Goal: Task Accomplishment & Management: Manage account settings

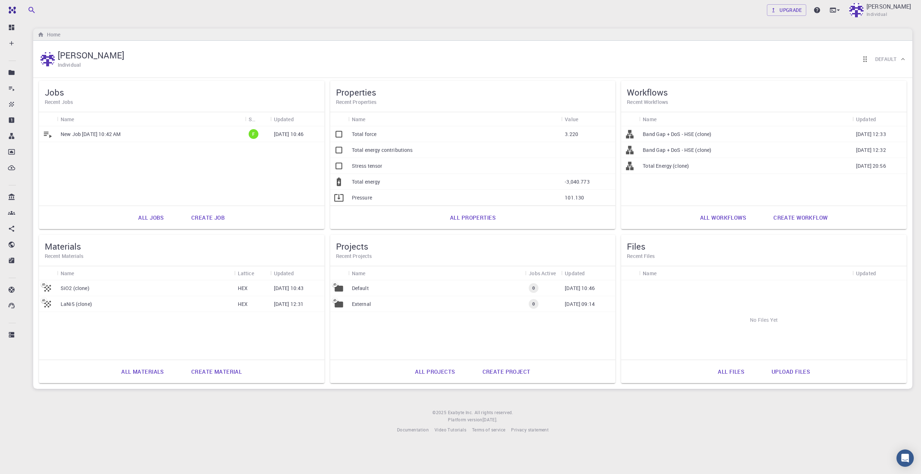
click at [188, 219] on link "Create job" at bounding box center [207, 217] width 49 height 17
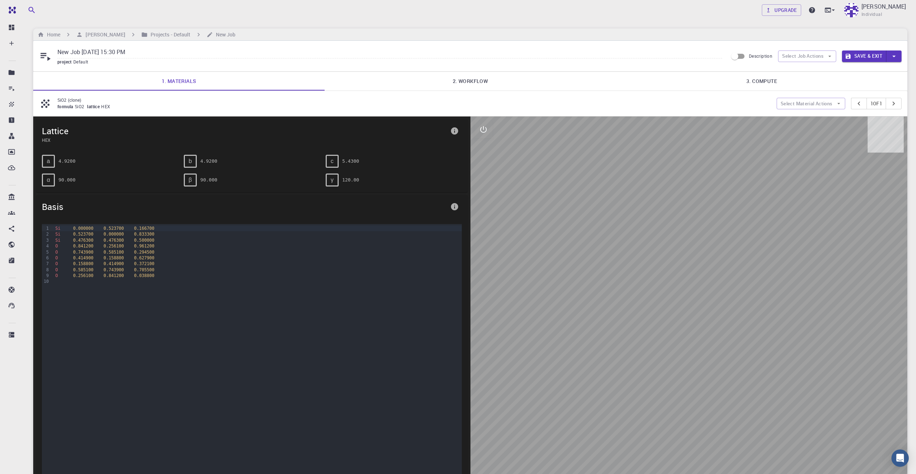
click at [74, 99] on p "SiO2 (clone)" at bounding box center [413, 100] width 713 height 6
click at [89, 36] on h6 "[PERSON_NAME]" at bounding box center [104, 35] width 42 height 8
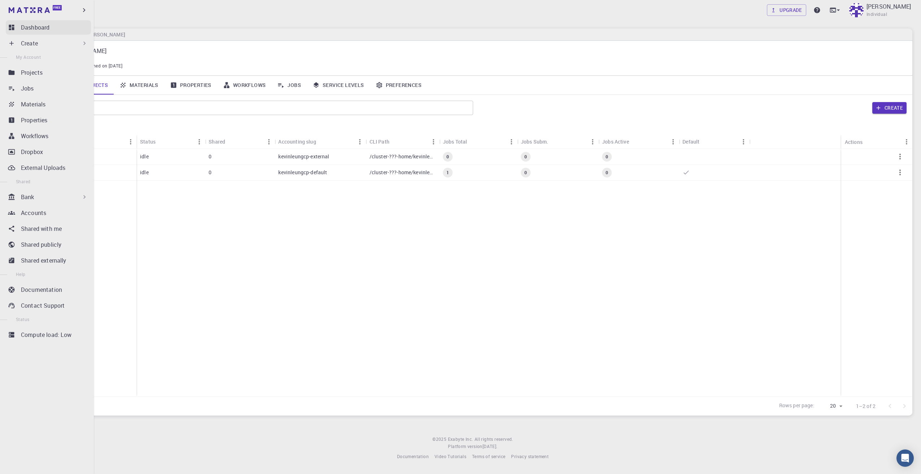
click at [13, 23] on link "Dashboard" at bounding box center [48, 27] width 85 height 14
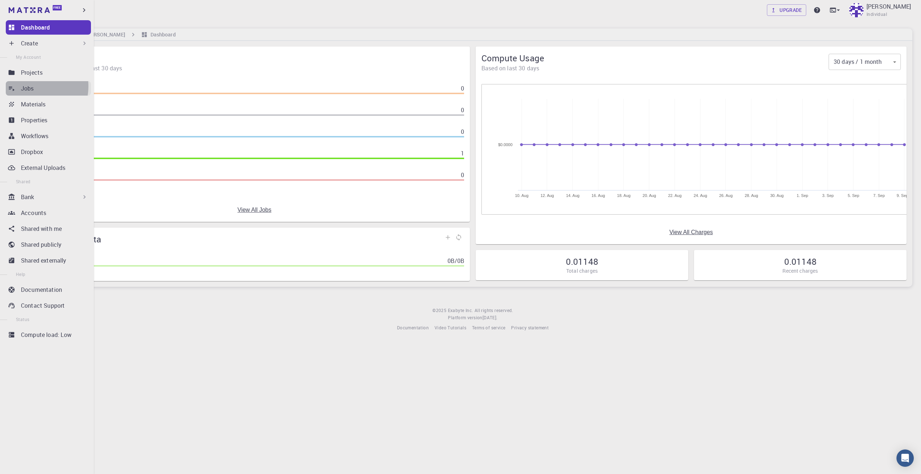
click at [31, 87] on p "Jobs" at bounding box center [27, 88] width 13 height 9
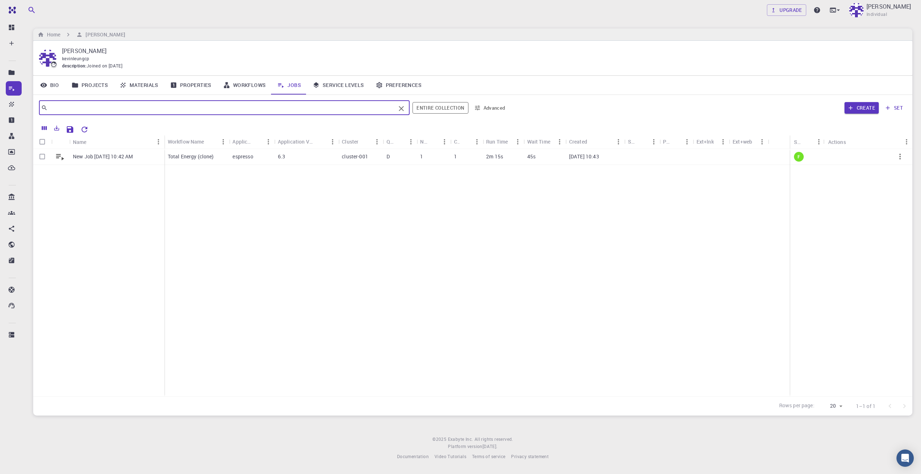
click at [129, 106] on input "text" at bounding box center [222, 108] width 348 height 10
type input "S"
click at [869, 107] on button "Create" at bounding box center [862, 108] width 34 height 12
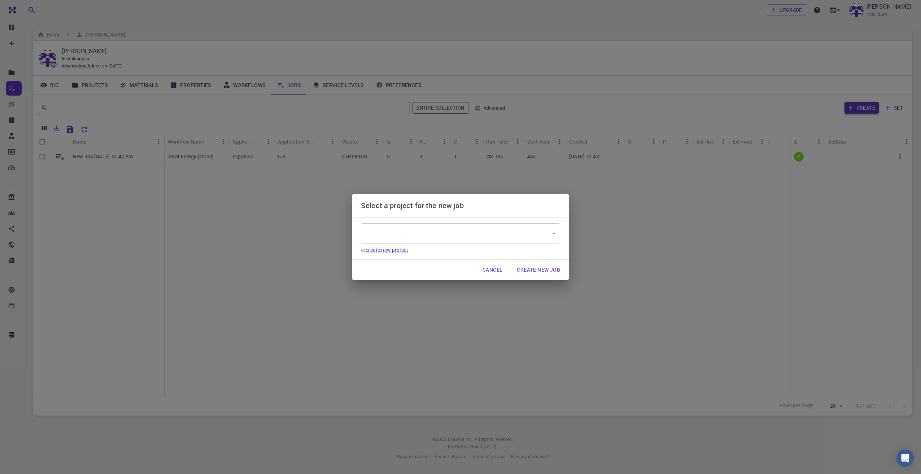
type input "6LXise4GMDv6hN2Sc"
click at [406, 234] on body "Free Dashboard Create New Job New Material Create Material Upload File Import f…" at bounding box center [460, 237] width 921 height 474
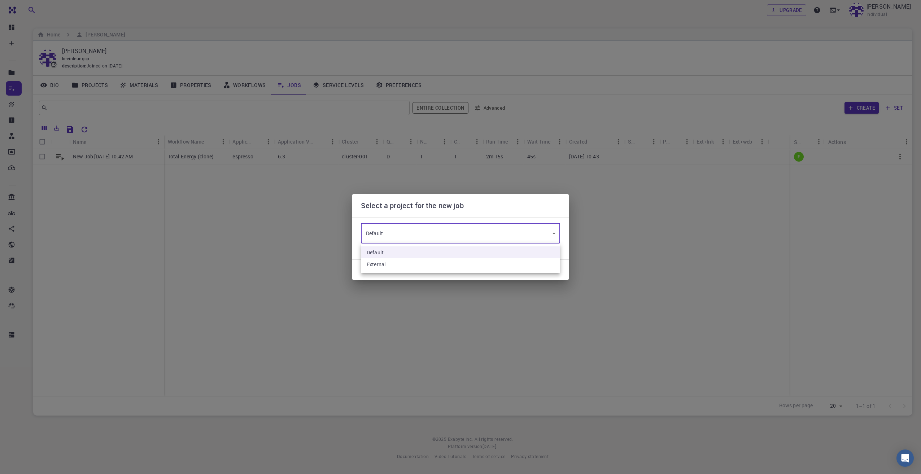
click at [395, 254] on li "Default" at bounding box center [460, 253] width 199 height 12
click at [543, 270] on button "Create New Job" at bounding box center [538, 270] width 55 height 14
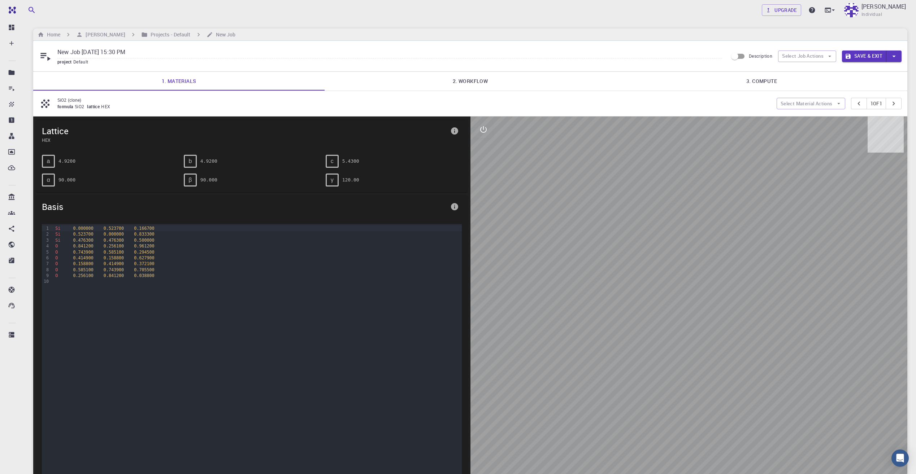
click at [221, 87] on link "1. Materials" at bounding box center [178, 81] width 291 height 19
click at [162, 104] on div "formula SiO2 lattice HEX" at bounding box center [413, 106] width 713 height 7
click at [806, 105] on button "Select Material Actions" at bounding box center [811, 104] width 69 height 12
click at [806, 118] on span "Add materials" at bounding box center [814, 117] width 44 height 7
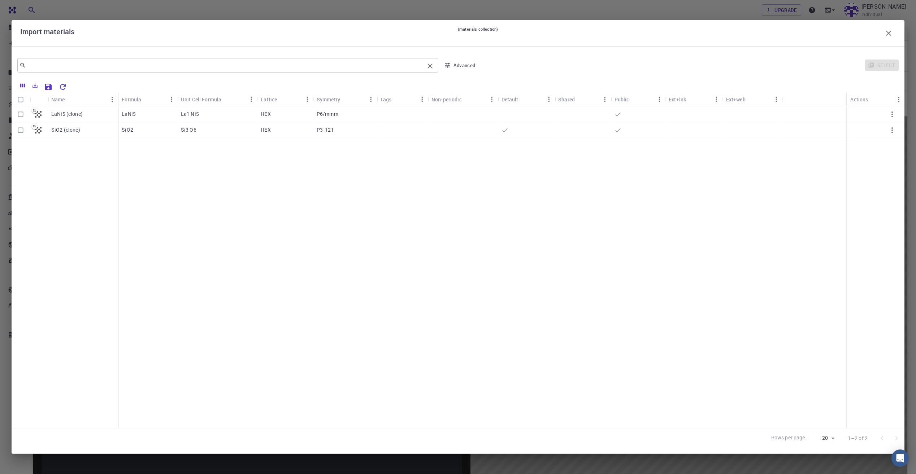
click at [86, 67] on input "text" at bounding box center [225, 65] width 398 height 10
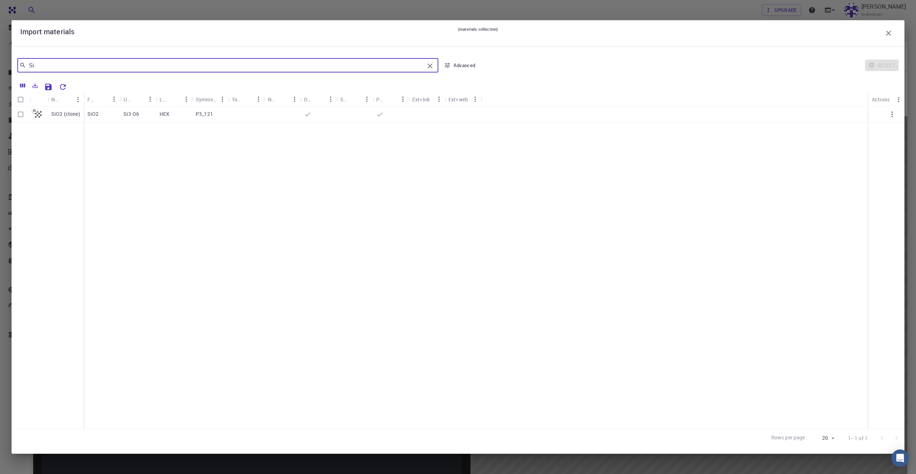
type input "S"
type input "Silicon"
click at [891, 35] on icon "button" at bounding box center [888, 33] width 9 height 9
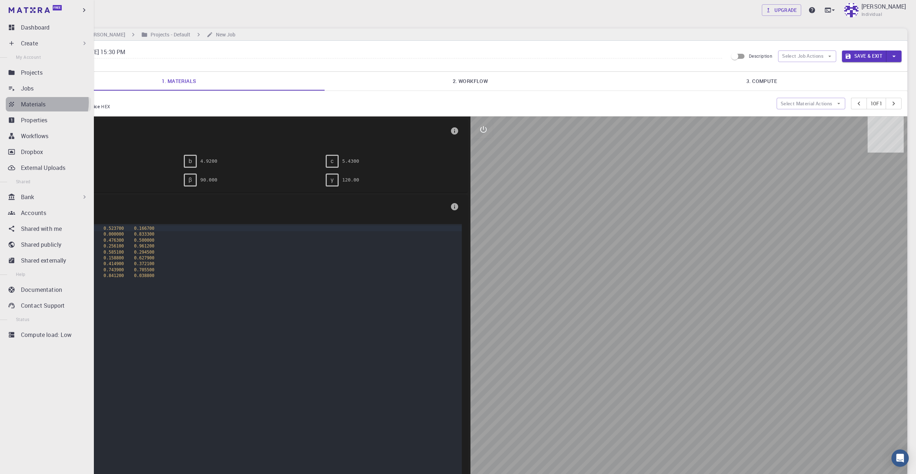
click at [44, 103] on p "Materials" at bounding box center [33, 104] width 25 height 9
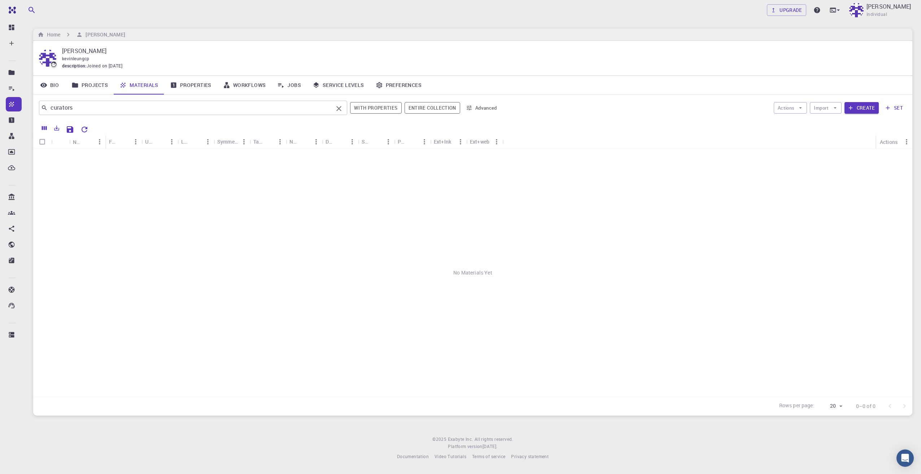
click at [138, 113] on div "curators ​" at bounding box center [193, 108] width 308 height 14
drag, startPoint x: 138, startPoint y: 113, endPoint x: 124, endPoint y: 127, distance: 19.7
click at [136, 114] on div "curators ​" at bounding box center [193, 108] width 308 height 14
click at [121, 130] on li "Silicon" at bounding box center [193, 126] width 309 height 16
drag, startPoint x: 157, startPoint y: 109, endPoint x: 24, endPoint y: 111, distance: 133.2
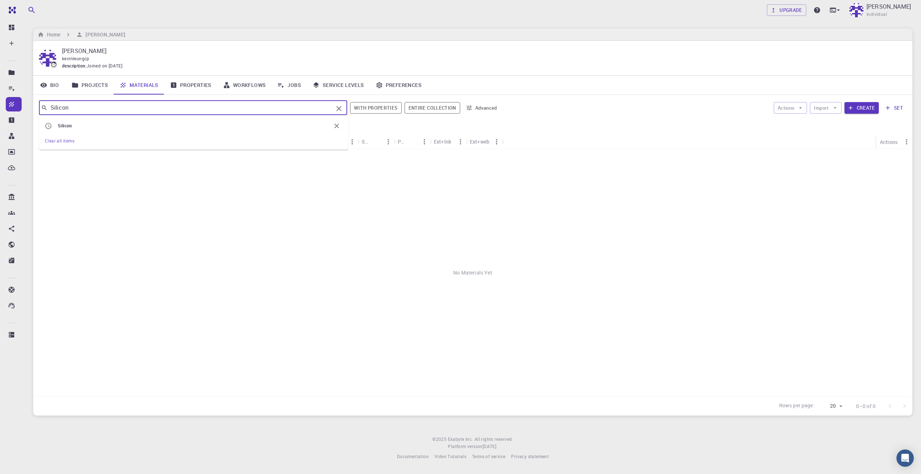
click at [24, 111] on div "Free Dashboard Create New Job New Material Create Material Upload File Import f…" at bounding box center [460, 236] width 921 height 472
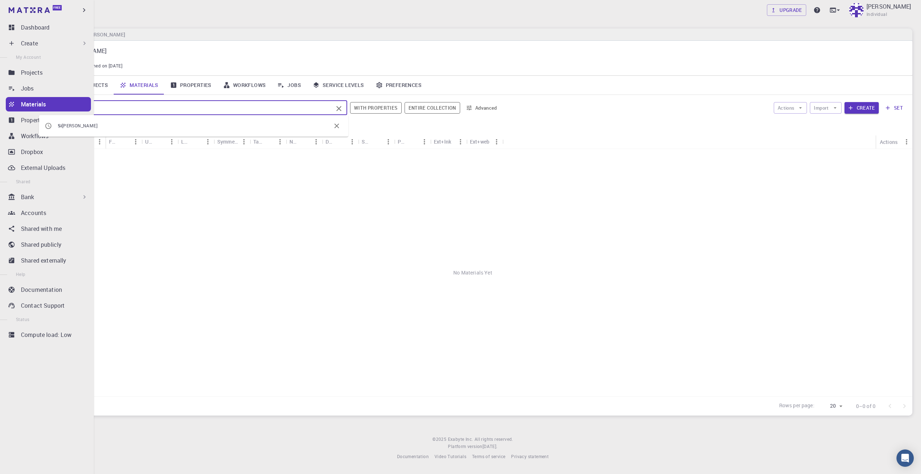
type input "Si"
click at [36, 73] on p "Projects" at bounding box center [32, 72] width 22 height 9
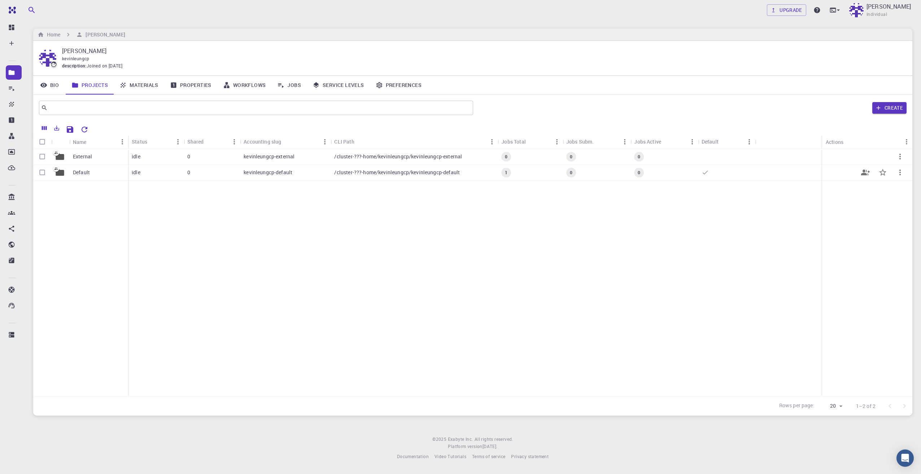
click at [91, 171] on div "Default" at bounding box center [98, 173] width 59 height 16
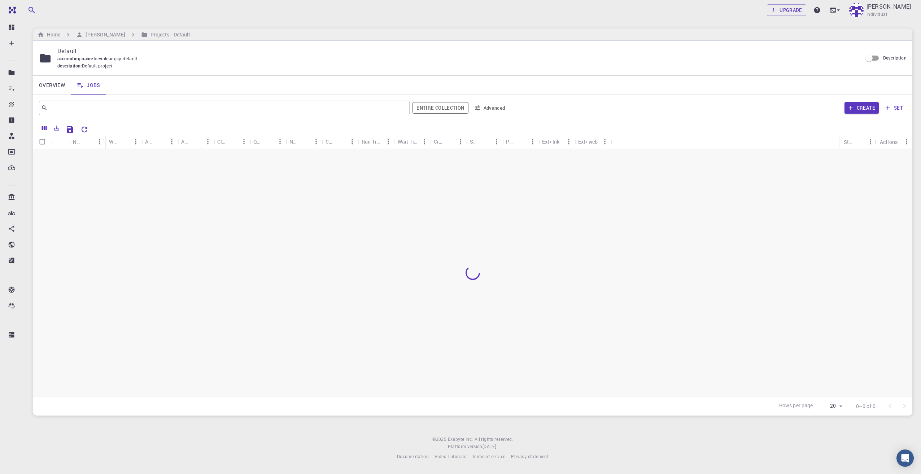
click at [89, 172] on div at bounding box center [472, 273] width 879 height 248
drag, startPoint x: 223, startPoint y: 243, endPoint x: 216, endPoint y: 239, distance: 7.8
click at [180, 241] on div "New Job [DATE] 10:42 AM Total Energy (clone) espresso 6.3 cluster-001 D 1 1 2m …" at bounding box center [472, 273] width 879 height 248
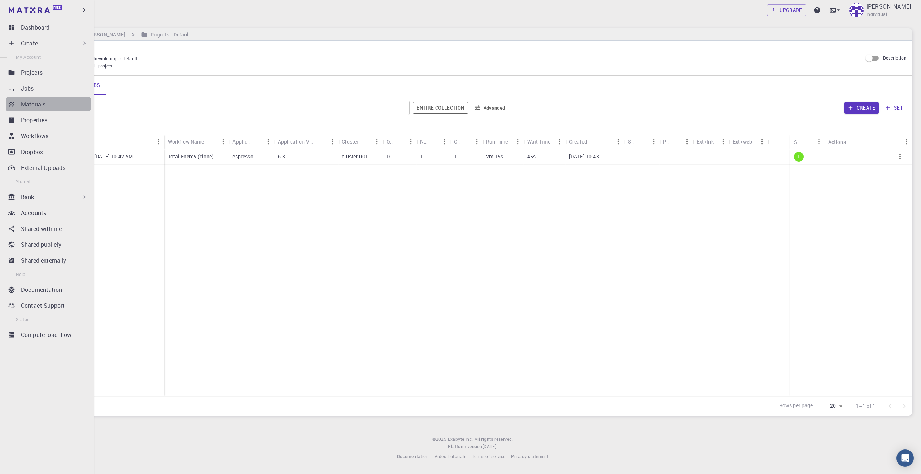
click at [55, 109] on link "Materials" at bounding box center [48, 104] width 85 height 14
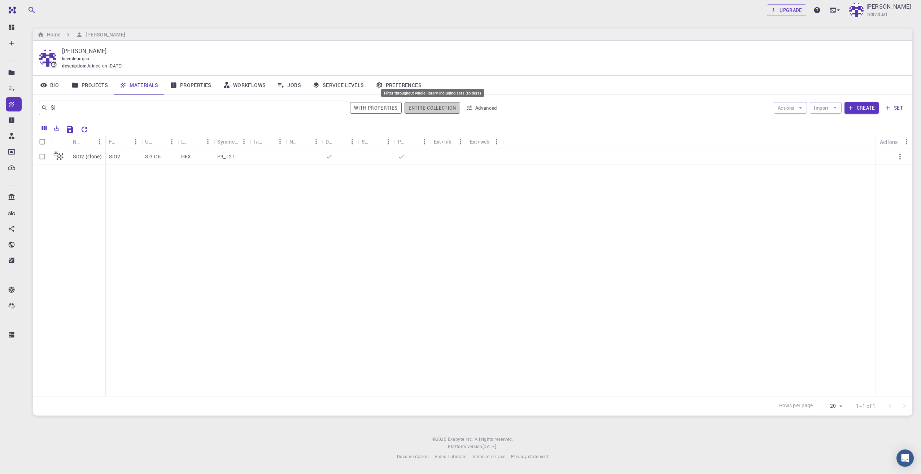
click at [428, 109] on button "Entire collection" at bounding box center [433, 108] width 56 height 12
click at [177, 115] on div "Si ​" at bounding box center [193, 108] width 309 height 14
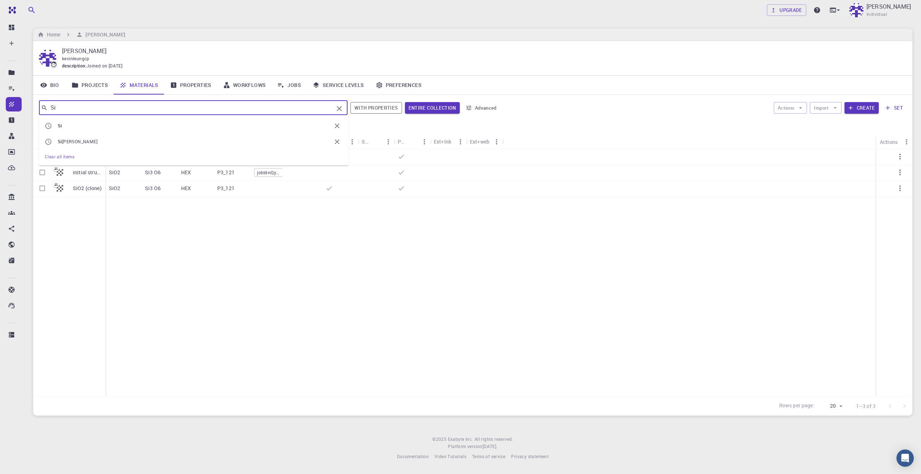
type input "S"
type input "InP"
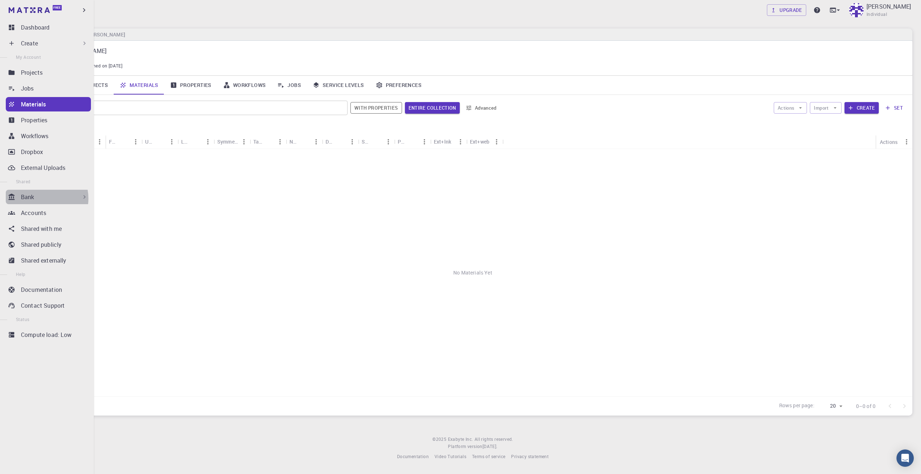
click at [40, 199] on div "Bank" at bounding box center [54, 197] width 67 height 9
click at [41, 213] on p "Materials" at bounding box center [31, 213] width 25 height 9
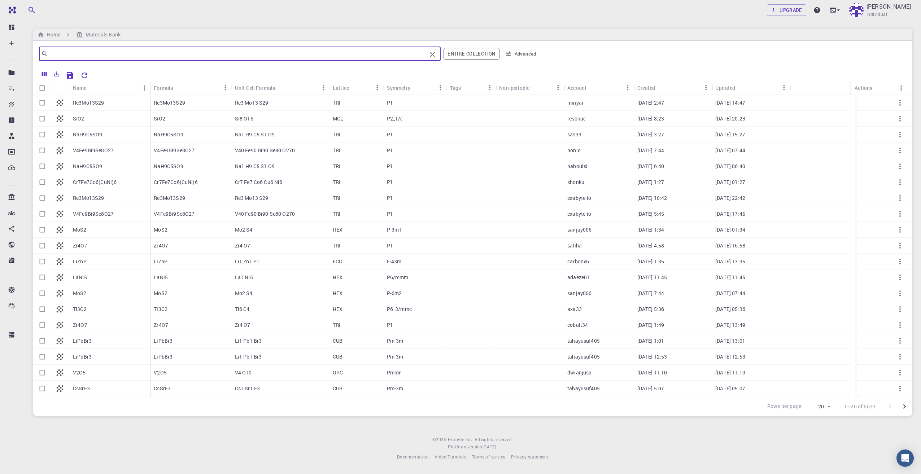
click at [91, 49] on input "text" at bounding box center [237, 54] width 379 height 10
type input "Si"
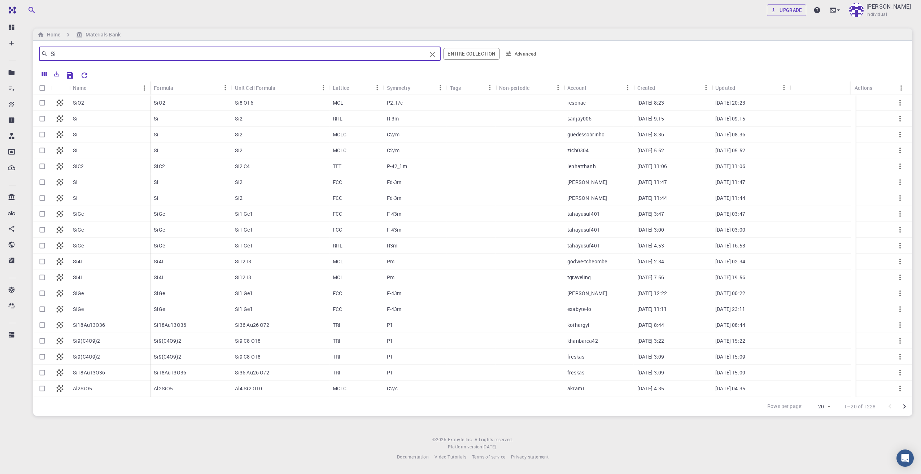
click at [110, 118] on div "Si" at bounding box center [109, 119] width 81 height 16
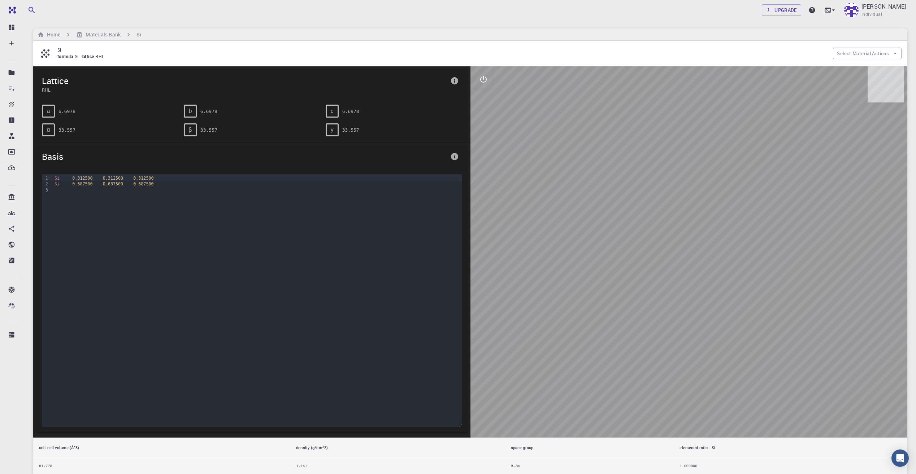
drag, startPoint x: 553, startPoint y: 231, endPoint x: 676, endPoint y: 271, distance: 128.4
click at [676, 271] on div at bounding box center [688, 252] width 437 height 372
drag, startPoint x: 643, startPoint y: 257, endPoint x: 378, endPoint y: 233, distance: 266.5
click at [382, 238] on div "Lattice RHL a 6.6978 b 6.6978 c 6.6978 α 33.557 β 33.557 γ 33.557 Basis 9 1 2 3…" at bounding box center [470, 270] width 874 height 409
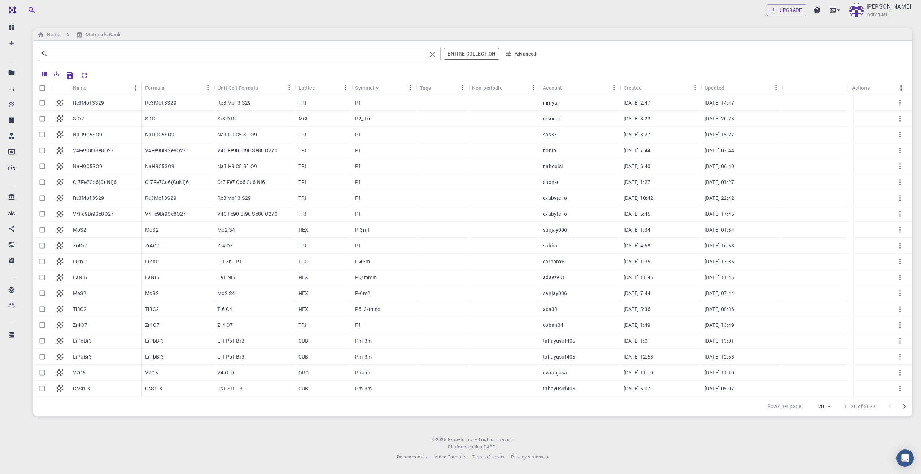
click at [72, 56] on input "text" at bounding box center [237, 54] width 379 height 10
click at [68, 70] on span "Si" at bounding box center [241, 71] width 366 height 7
type input "Si"
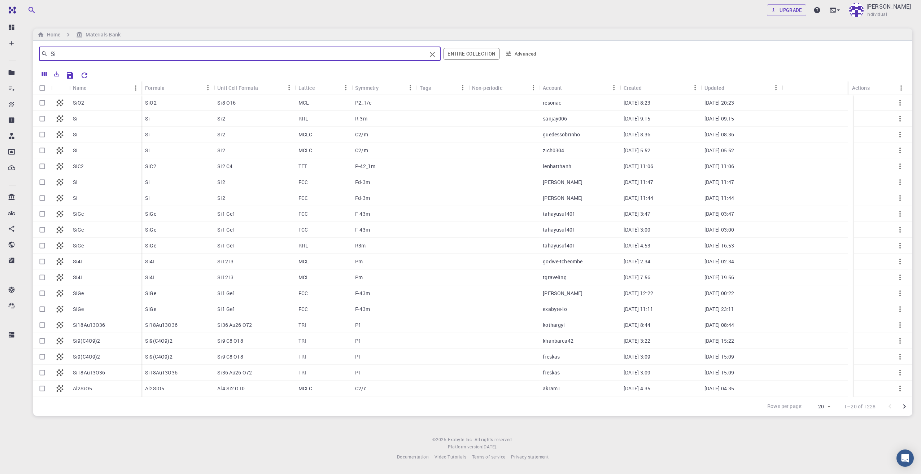
click at [75, 200] on p "Si" at bounding box center [75, 198] width 5 height 7
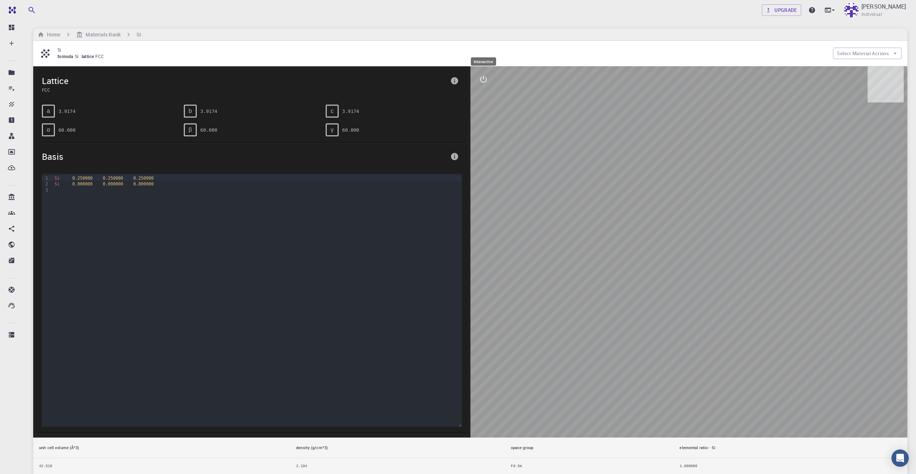
click at [487, 81] on icon "interactive" at bounding box center [483, 79] width 9 height 9
click at [487, 91] on button "view" at bounding box center [483, 96] width 17 height 17
click at [878, 51] on button "Select Material Actions" at bounding box center [867, 54] width 69 height 12
click at [873, 66] on span "Copy To My Account" at bounding box center [874, 67] width 44 height 7
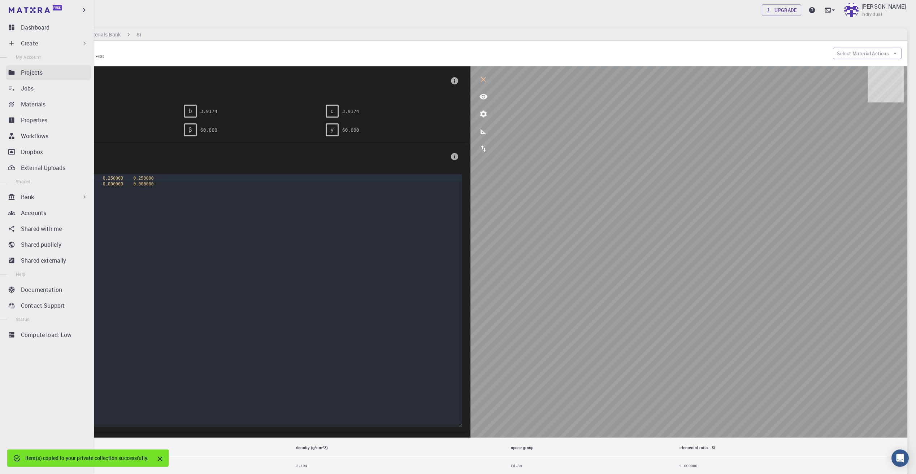
click at [31, 75] on p "Projects" at bounding box center [32, 72] width 22 height 9
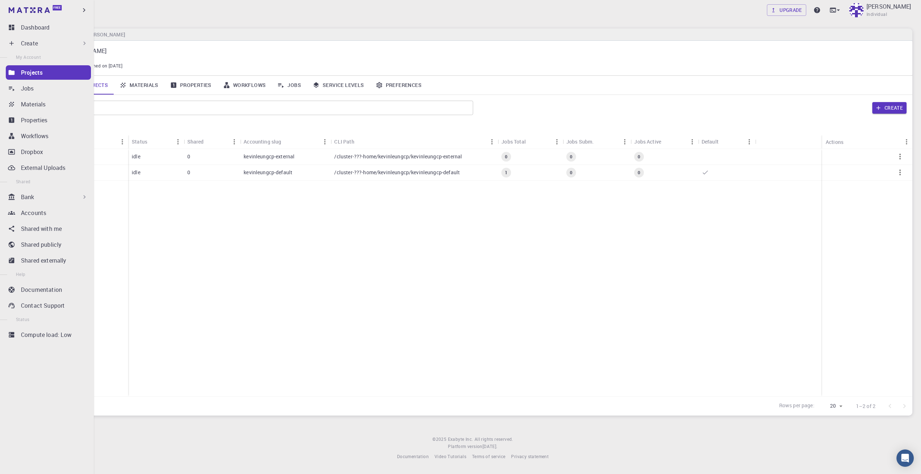
click at [38, 42] on p "Create" at bounding box center [29, 43] width 17 height 9
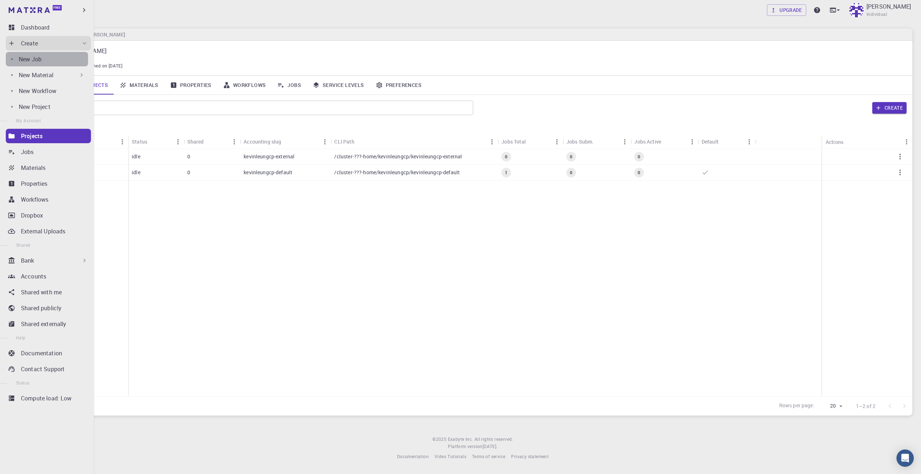
click at [60, 58] on div "New Job" at bounding box center [53, 59] width 69 height 9
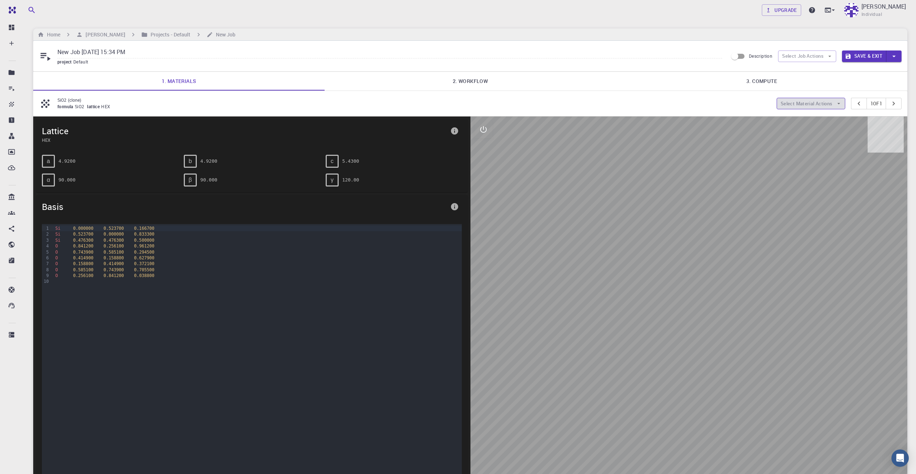
click at [800, 108] on button "Select Material Actions" at bounding box center [811, 104] width 69 height 12
click at [807, 120] on span "Add materials" at bounding box center [814, 117] width 44 height 7
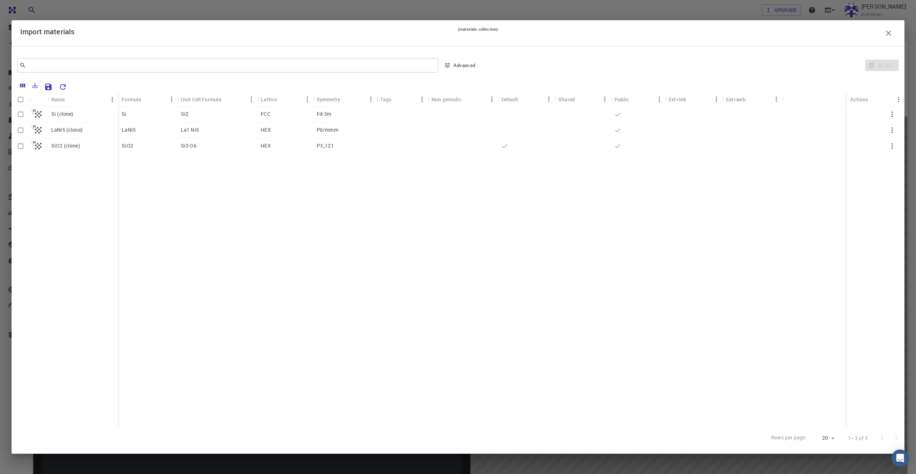
click at [57, 113] on p "Si (clone)" at bounding box center [62, 113] width 22 height 7
checkbox input "true"
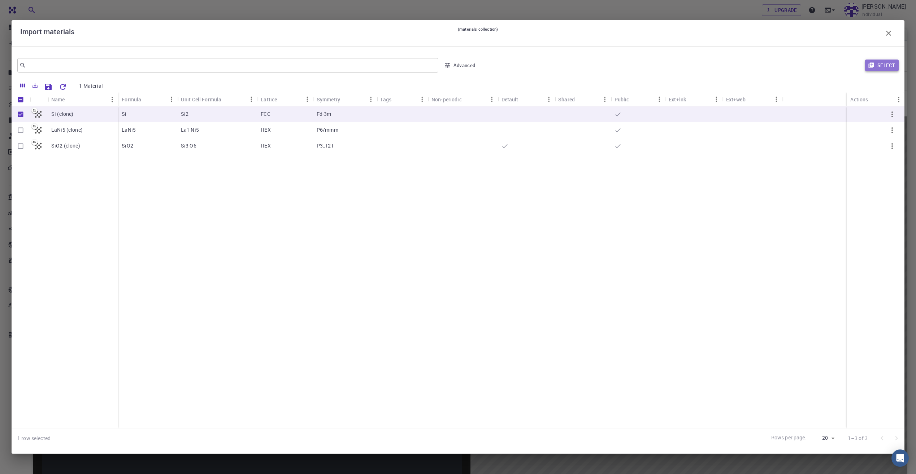
click at [885, 63] on button "Select" at bounding box center [882, 66] width 34 height 12
type input "New Job [DATE] 15:34 PM {{ material.formula }}"
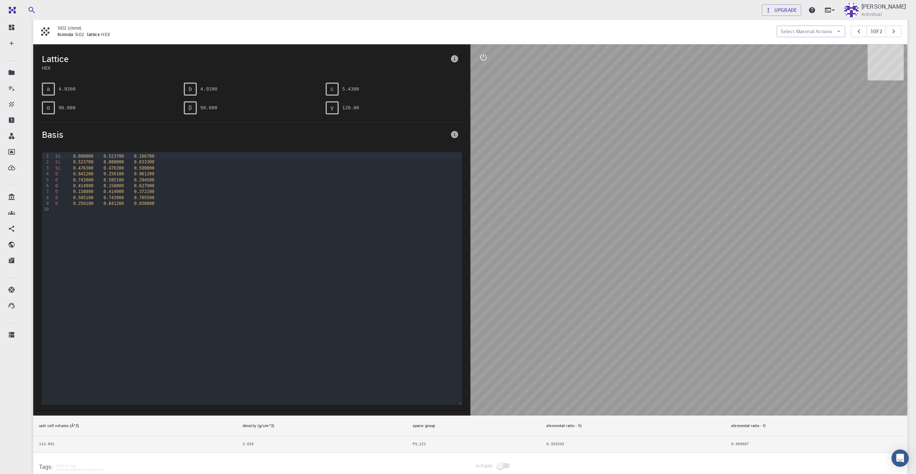
scroll to position [135, 0]
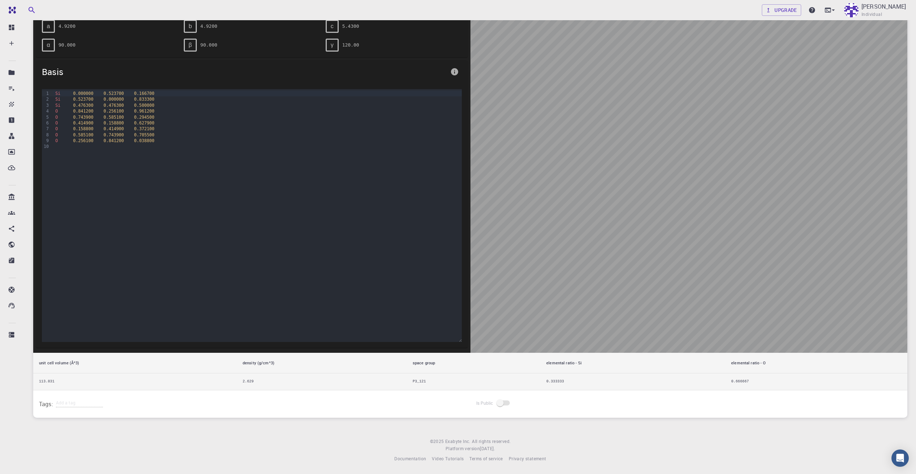
click at [548, 379] on td "0.333333" at bounding box center [632, 381] width 185 height 17
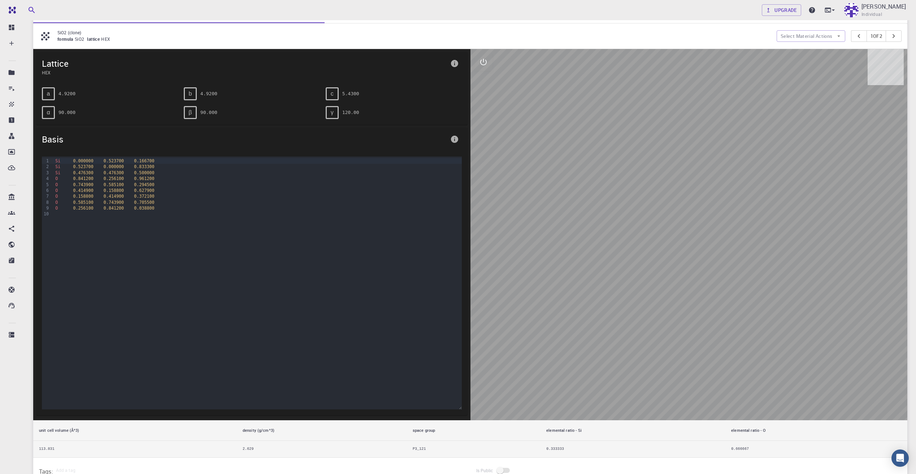
scroll to position [0, 0]
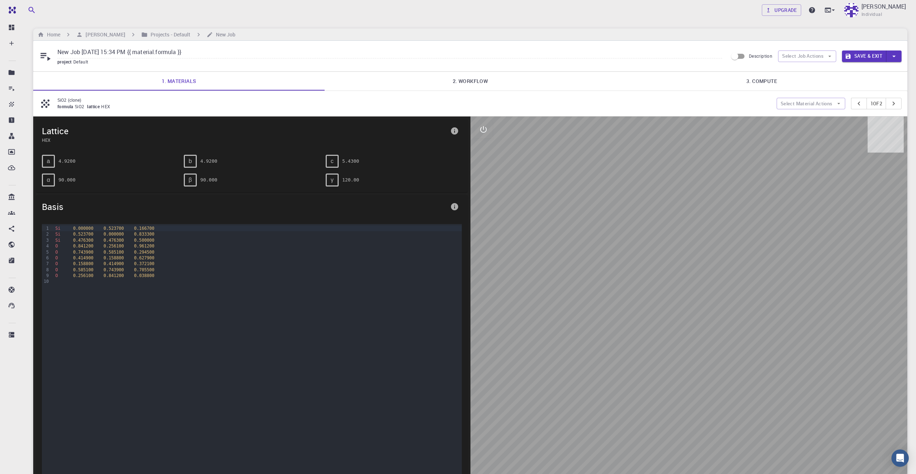
click at [69, 110] on div "formula SiO2 lattice HEX" at bounding box center [413, 106] width 713 height 7
drag, startPoint x: 53, startPoint y: 103, endPoint x: 39, endPoint y: 101, distance: 13.8
click at [52, 103] on div "SiO2 (clone) formula SiO2 lattice HEX" at bounding box center [408, 104] width 738 height 14
click at [39, 101] on icon at bounding box center [45, 103] width 13 height 13
click at [42, 101] on icon at bounding box center [45, 103] width 13 height 13
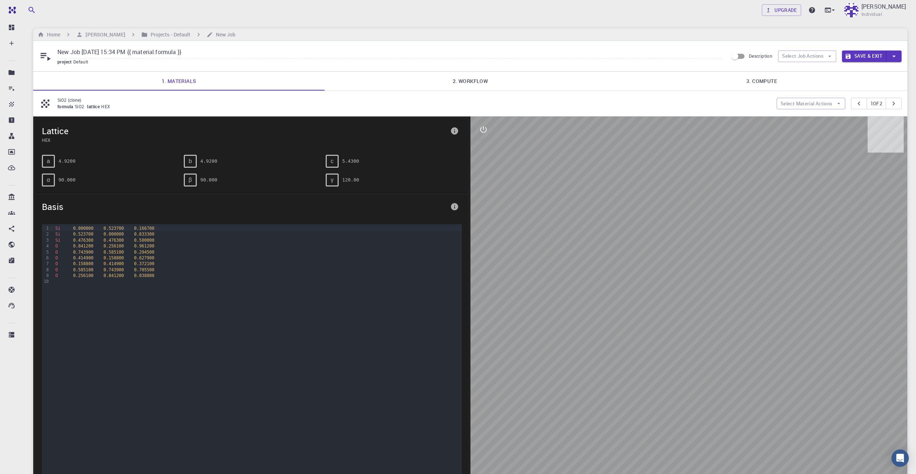
click at [64, 101] on p "SiO2 (clone)" at bounding box center [413, 100] width 713 height 6
click at [797, 53] on button "Select Job Actions" at bounding box center [807, 57] width 58 height 12
click at [140, 71] on div "New Job [DATE] 15:34 PM {{ material.formula }} project Default Description Sele…" at bounding box center [470, 56] width 874 height 31
click at [874, 60] on button "Save & Exit" at bounding box center [864, 57] width 44 height 12
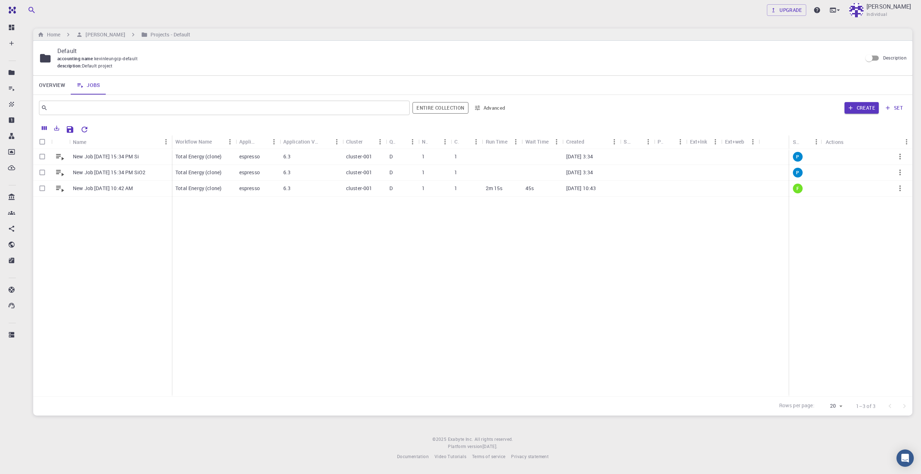
drag, startPoint x: 170, startPoint y: 218, endPoint x: 159, endPoint y: 219, distance: 11.3
click at [159, 219] on div "New Job [DATE] 15:34 PM Si New Job [DATE] 15:34 PM SiO2 New Job [DATE] 10:42 AM" at bounding box center [102, 273] width 139 height 248
click at [43, 175] on input "Select row" at bounding box center [42, 173] width 14 height 14
checkbox input "true"
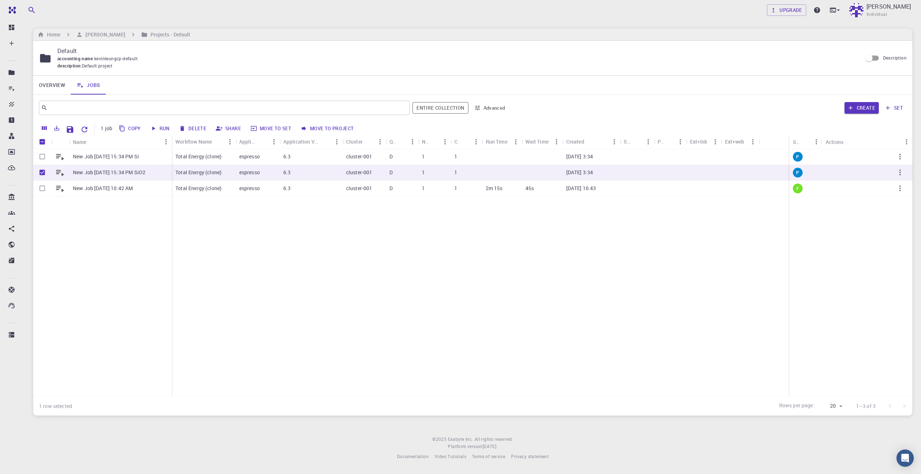
click at [202, 131] on button "Delete" at bounding box center [193, 129] width 32 height 12
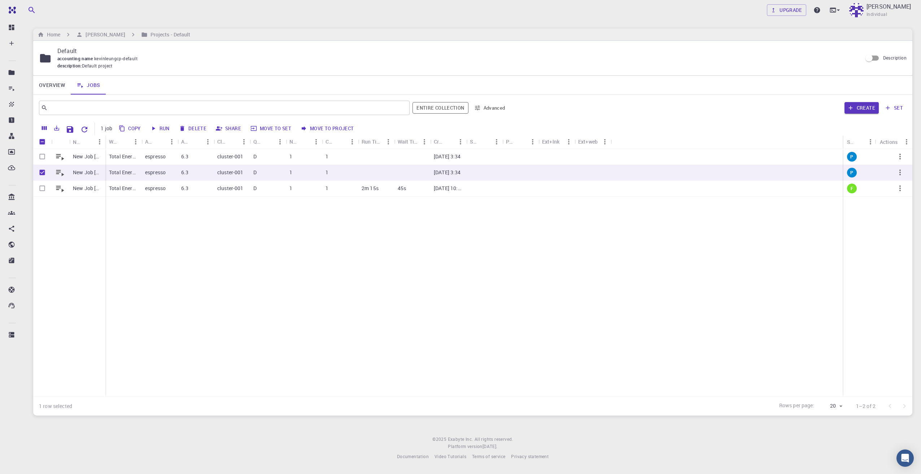
checkbox input "false"
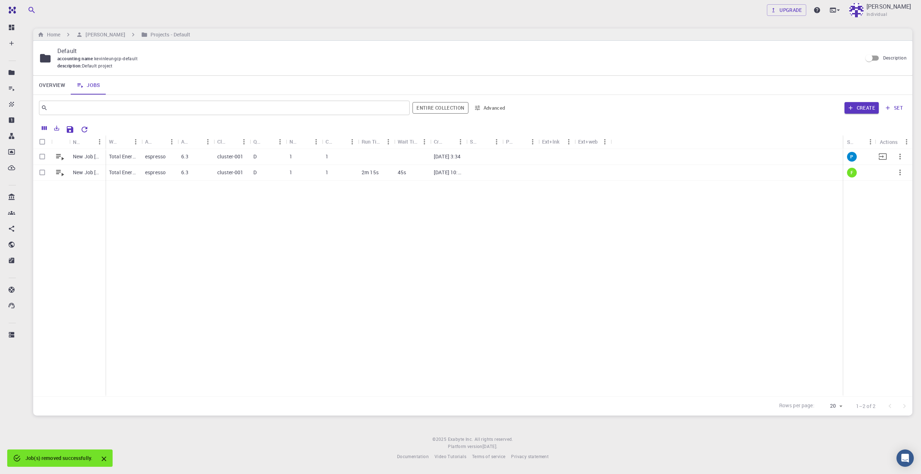
click at [90, 160] on p "New Job [DATE] 15:34 PM Si" at bounding box center [87, 156] width 29 height 7
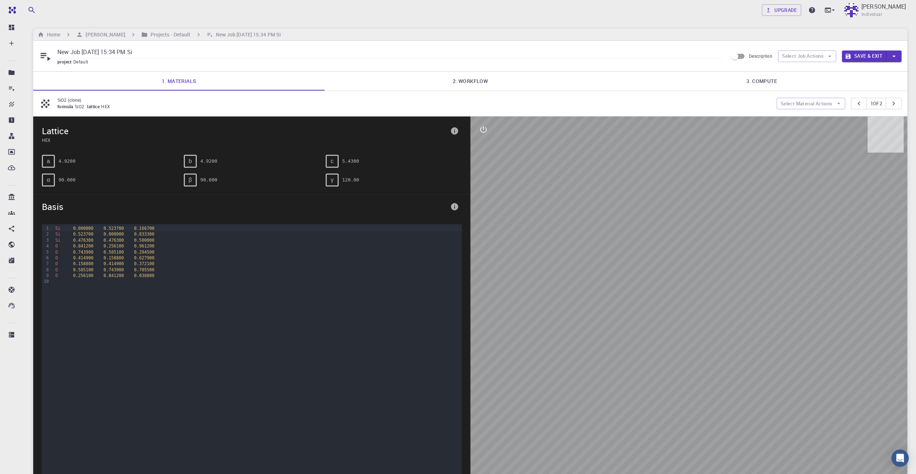
click at [77, 103] on p "SiO2 (clone)" at bounding box center [413, 100] width 713 height 6
click at [82, 104] on span "SiO2" at bounding box center [81, 107] width 13 height 6
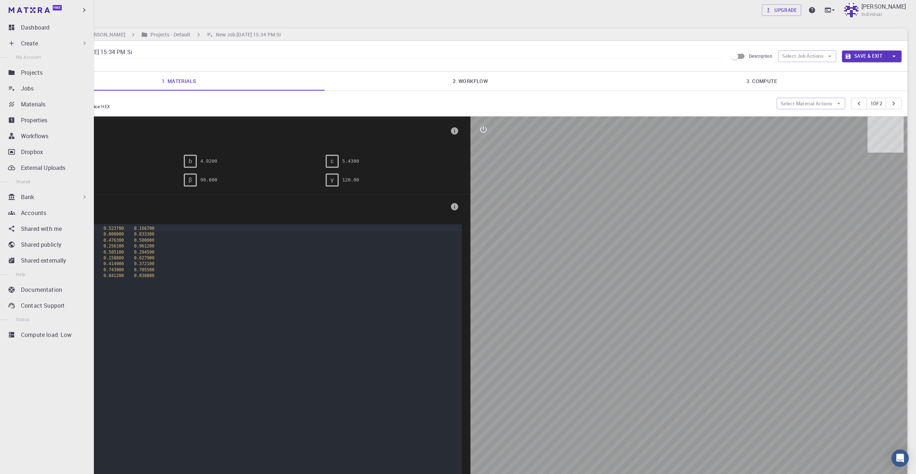
click at [42, 44] on div "Create" at bounding box center [54, 43] width 67 height 9
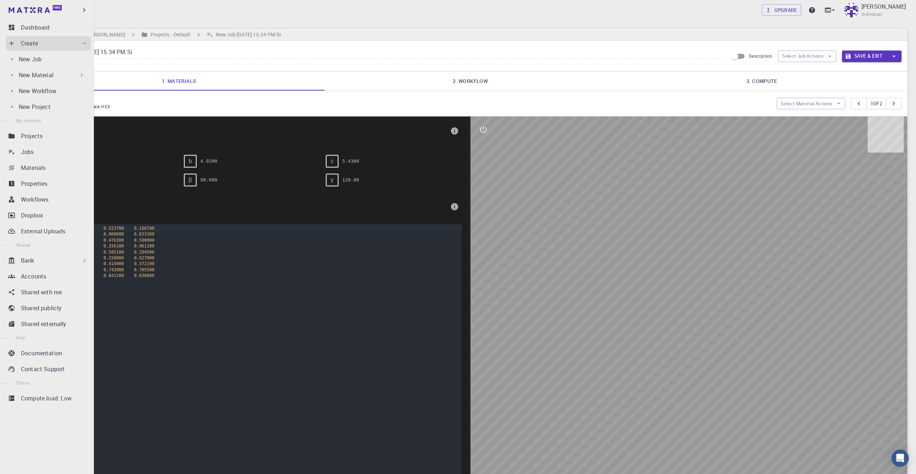
click at [43, 76] on p "New Material" at bounding box center [36, 75] width 35 height 9
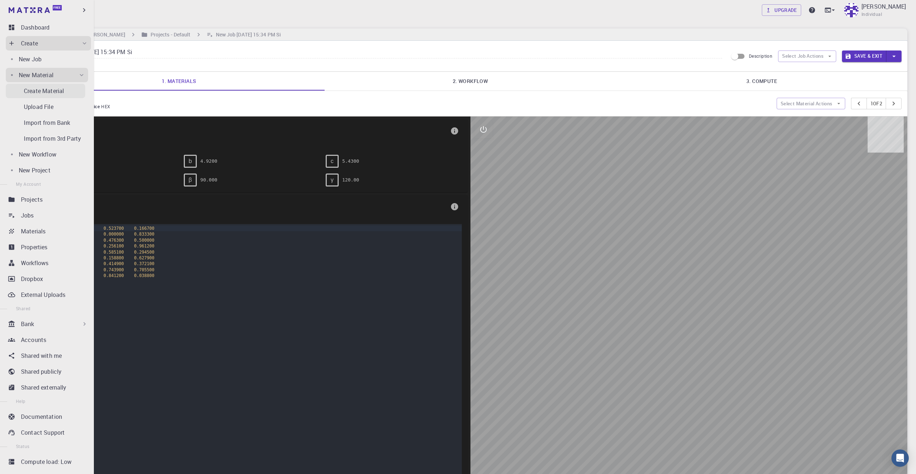
click at [52, 93] on p "Create Material" at bounding box center [44, 91] width 40 height 9
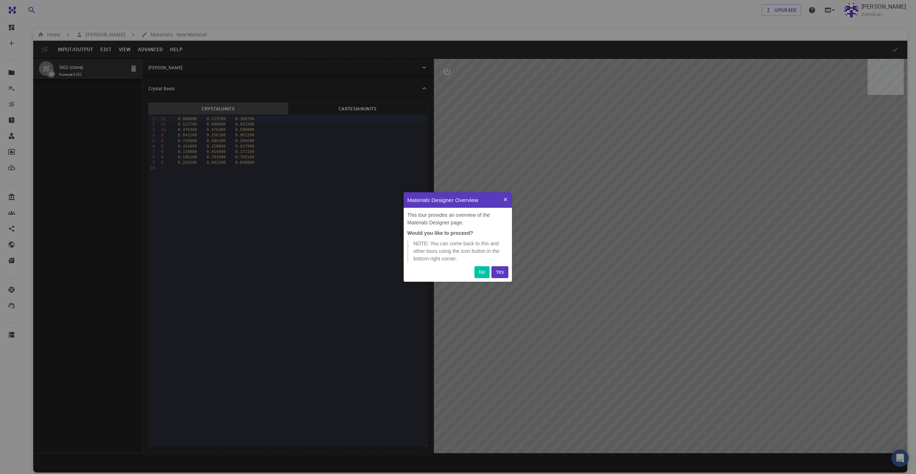
scroll to position [84, 103]
click at [499, 273] on p "Yes" at bounding box center [500, 273] width 8 height 8
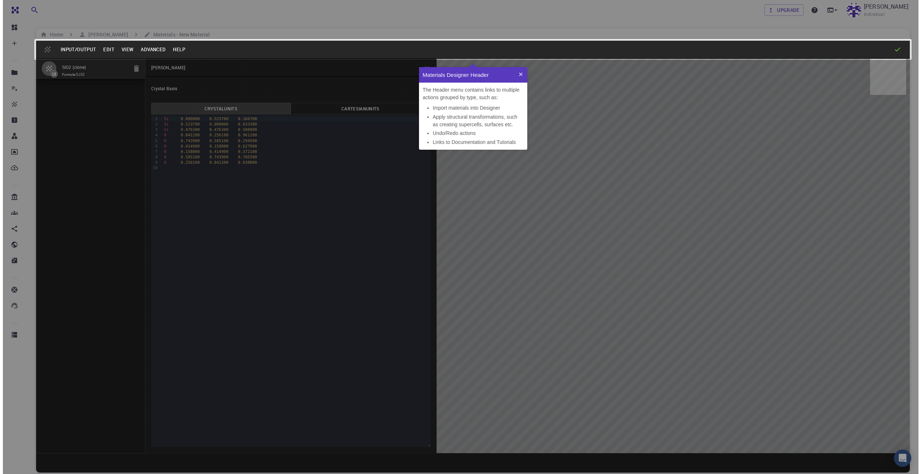
scroll to position [77, 103]
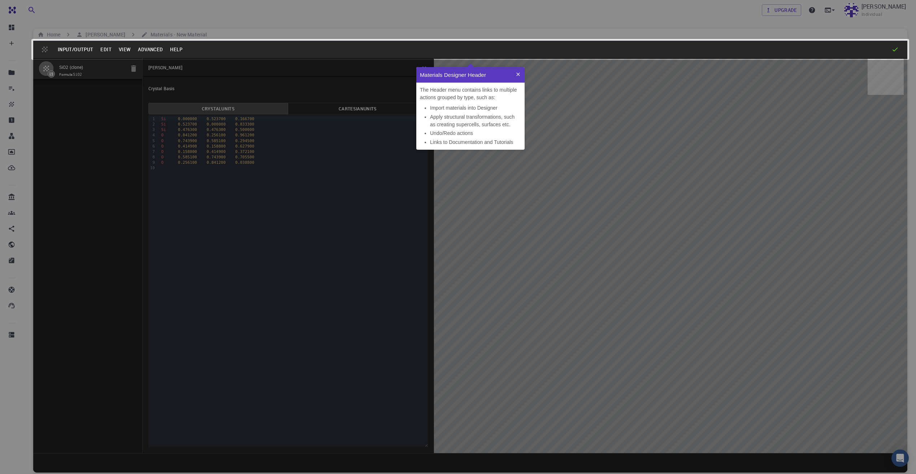
click at [517, 73] on icon at bounding box center [517, 74] width 3 height 3
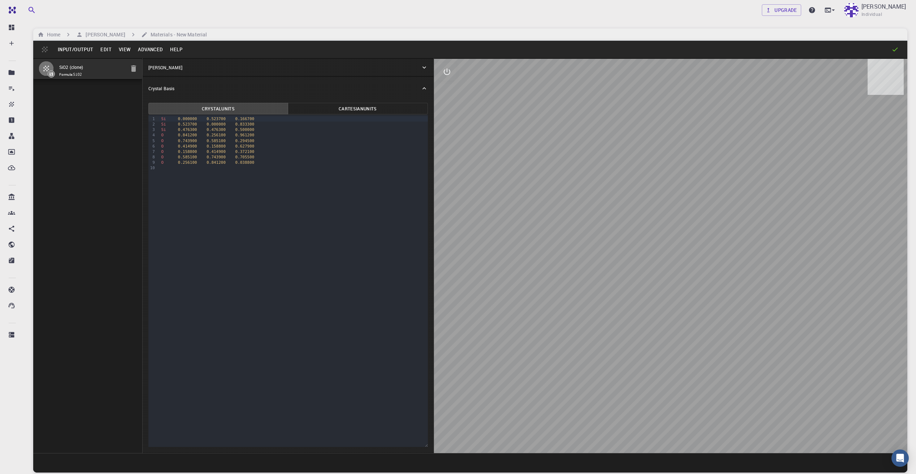
click at [70, 69] on input "SiO2 (clone)" at bounding box center [92, 68] width 66 height 8
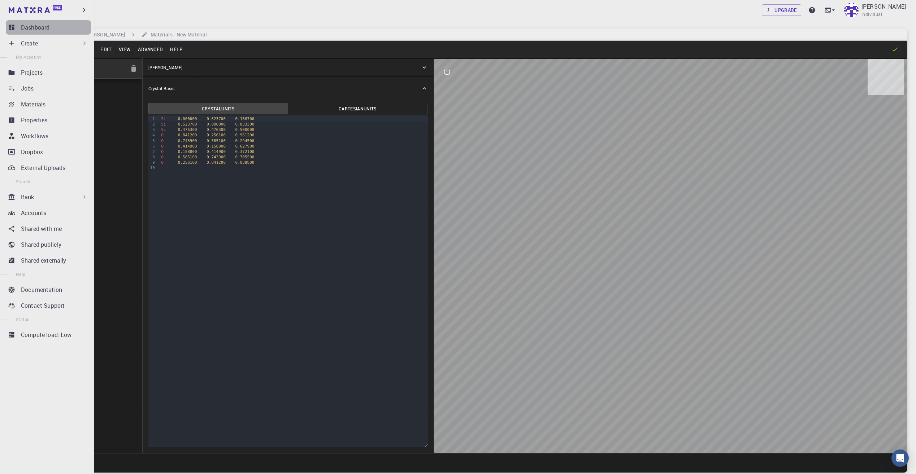
click at [68, 28] on div "Dashboard" at bounding box center [56, 27] width 70 height 9
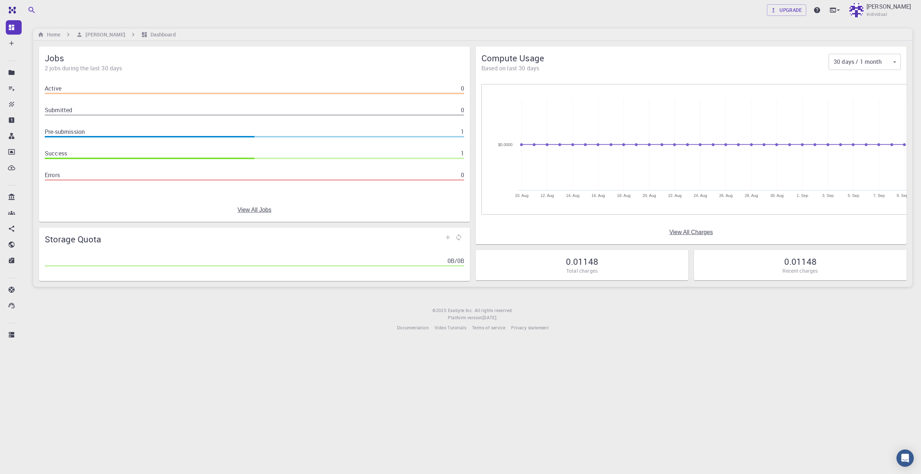
click at [203, 138] on span at bounding box center [45, 136] width 420 height 1
click at [203, 136] on span at bounding box center [45, 136] width 420 height 1
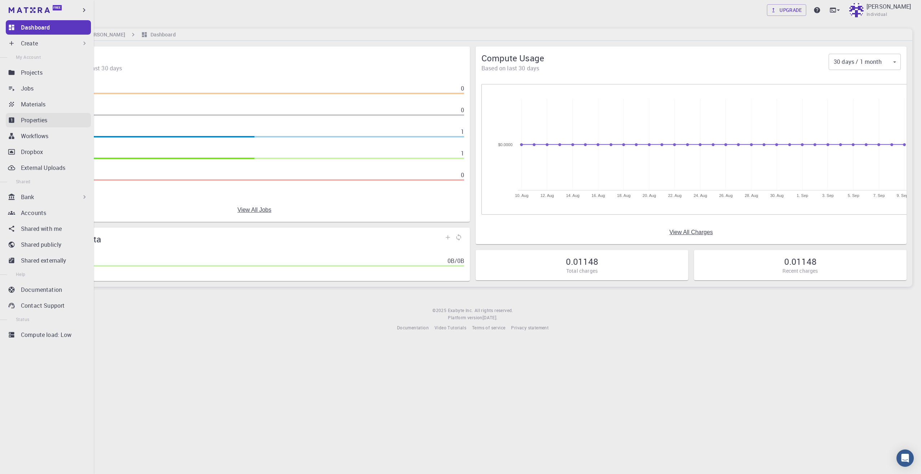
click at [62, 119] on div "Properties" at bounding box center [56, 120] width 70 height 9
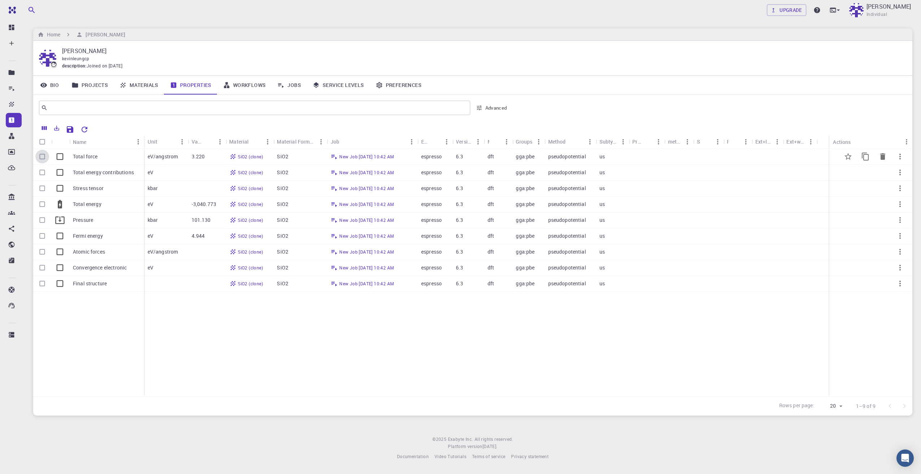
click at [43, 156] on input "Select row" at bounding box center [42, 157] width 14 height 14
checkbox input "true"
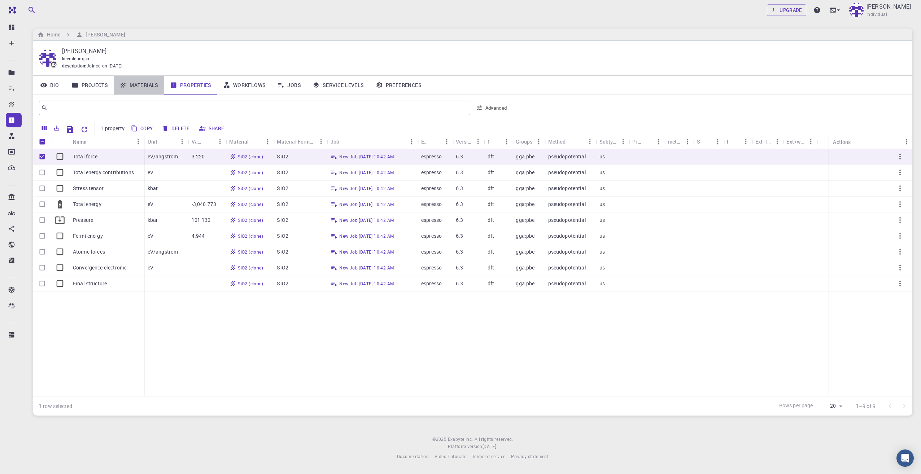
click at [139, 87] on link "Materials" at bounding box center [139, 85] width 51 height 19
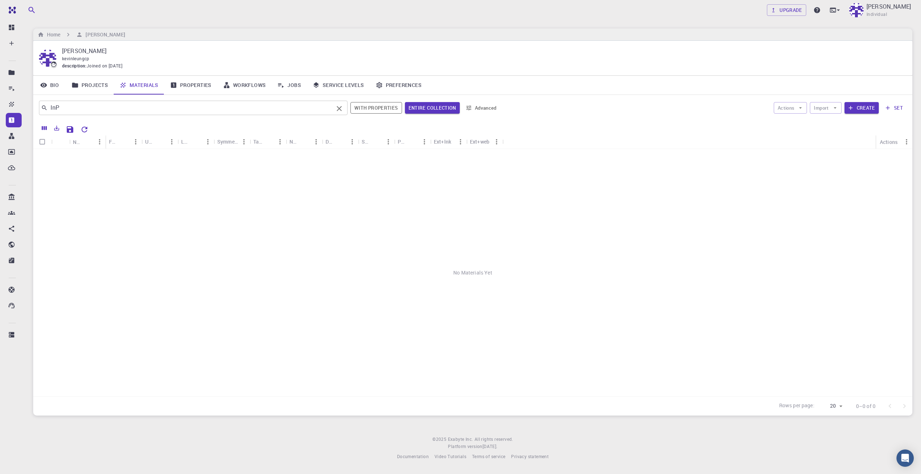
click at [117, 110] on input "InP" at bounding box center [191, 108] width 286 height 10
click at [428, 107] on button "Entire collection" at bounding box center [432, 108] width 55 height 12
click at [63, 104] on input "InP" at bounding box center [191, 108] width 286 height 10
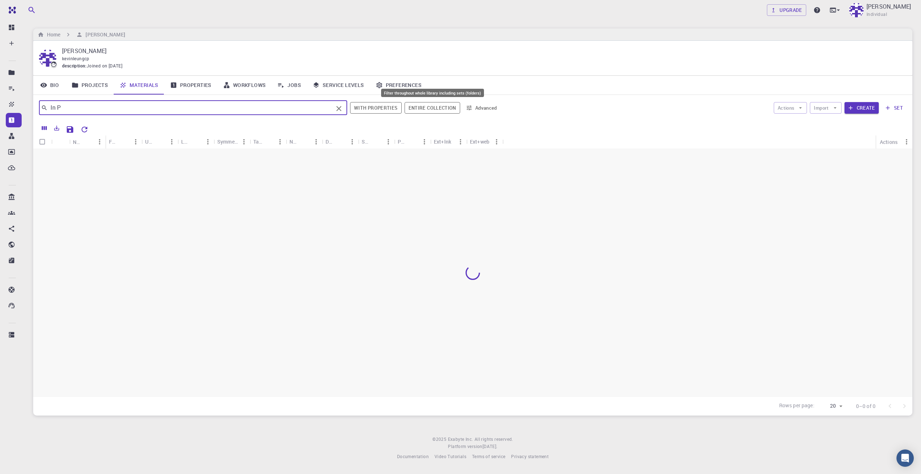
type input "In P"
click at [417, 106] on button "Entire collection" at bounding box center [433, 108] width 56 height 12
click at [118, 112] on input "In P" at bounding box center [191, 108] width 286 height 10
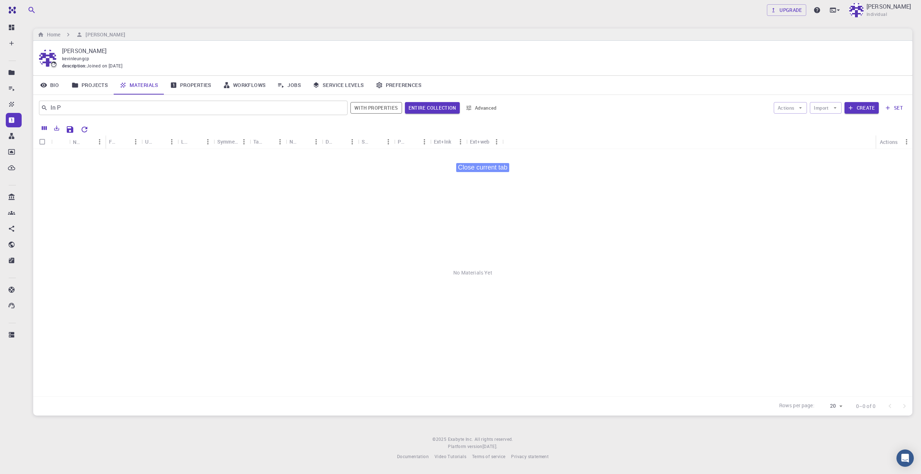
drag, startPoint x: 422, startPoint y: 109, endPoint x: 478, endPoint y: 151, distance: 69.2
